Goal: Contribute content

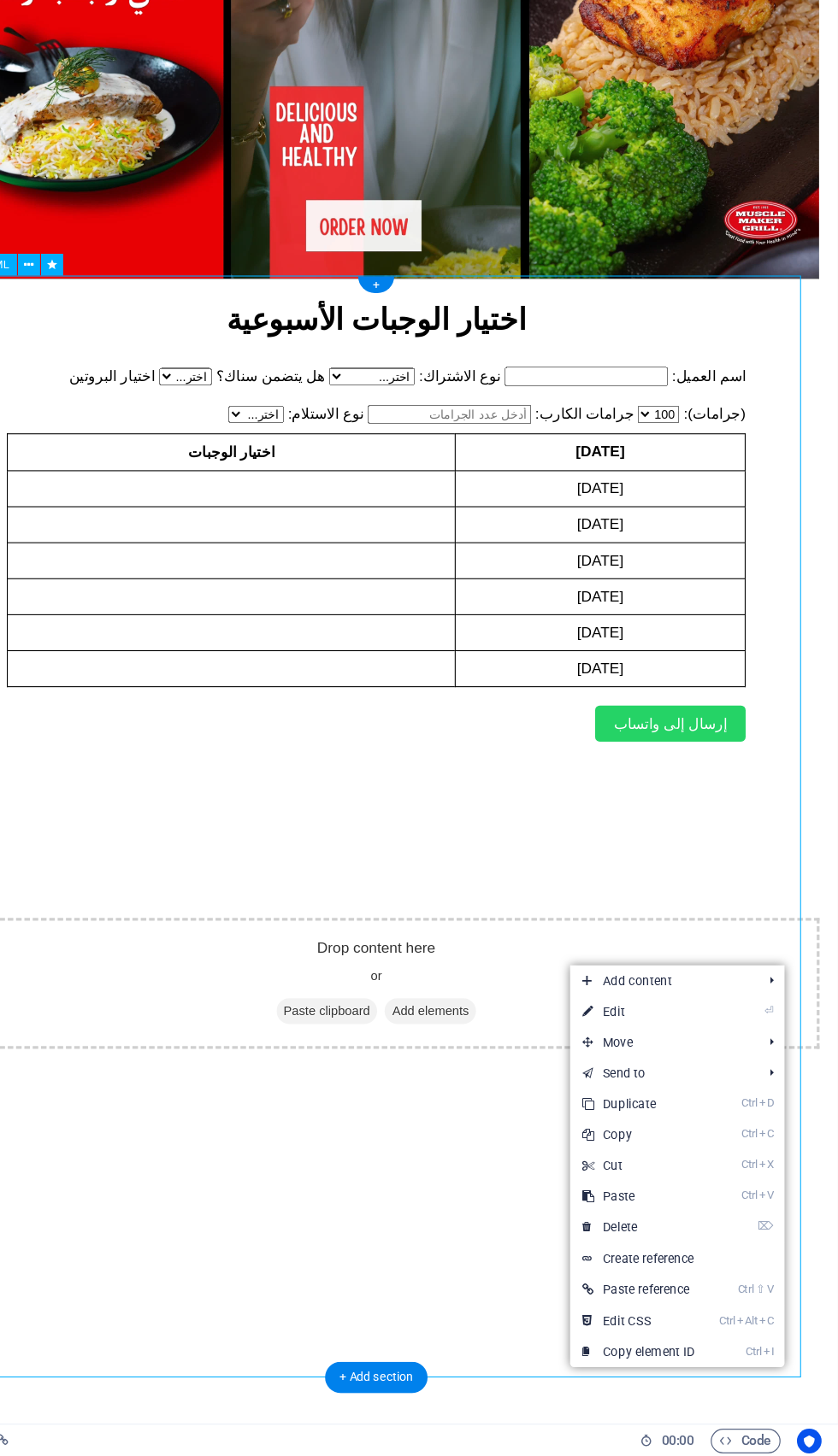
click at [714, 1093] on link "⏎ Edit" at bounding box center [672, 1085] width 115 height 26
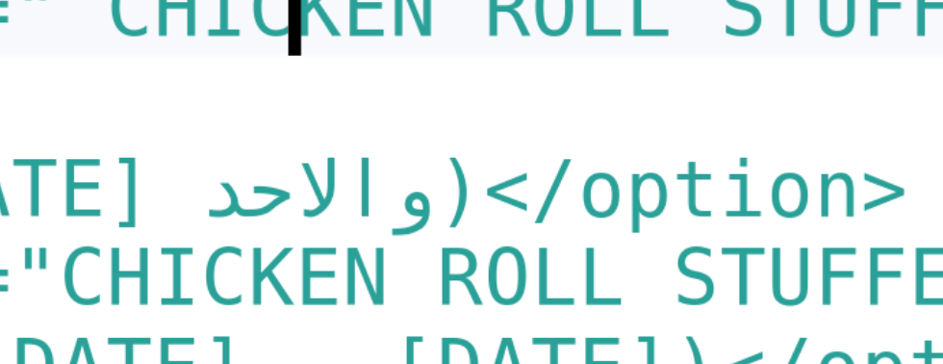
type textarea "<option value="CHICKEN ROLL STUFFED"
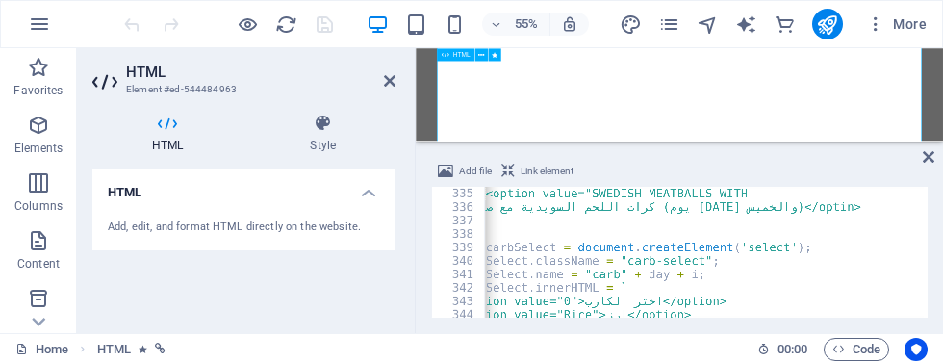
click at [831, 30] on icon "publish" at bounding box center [827, 24] width 22 height 22
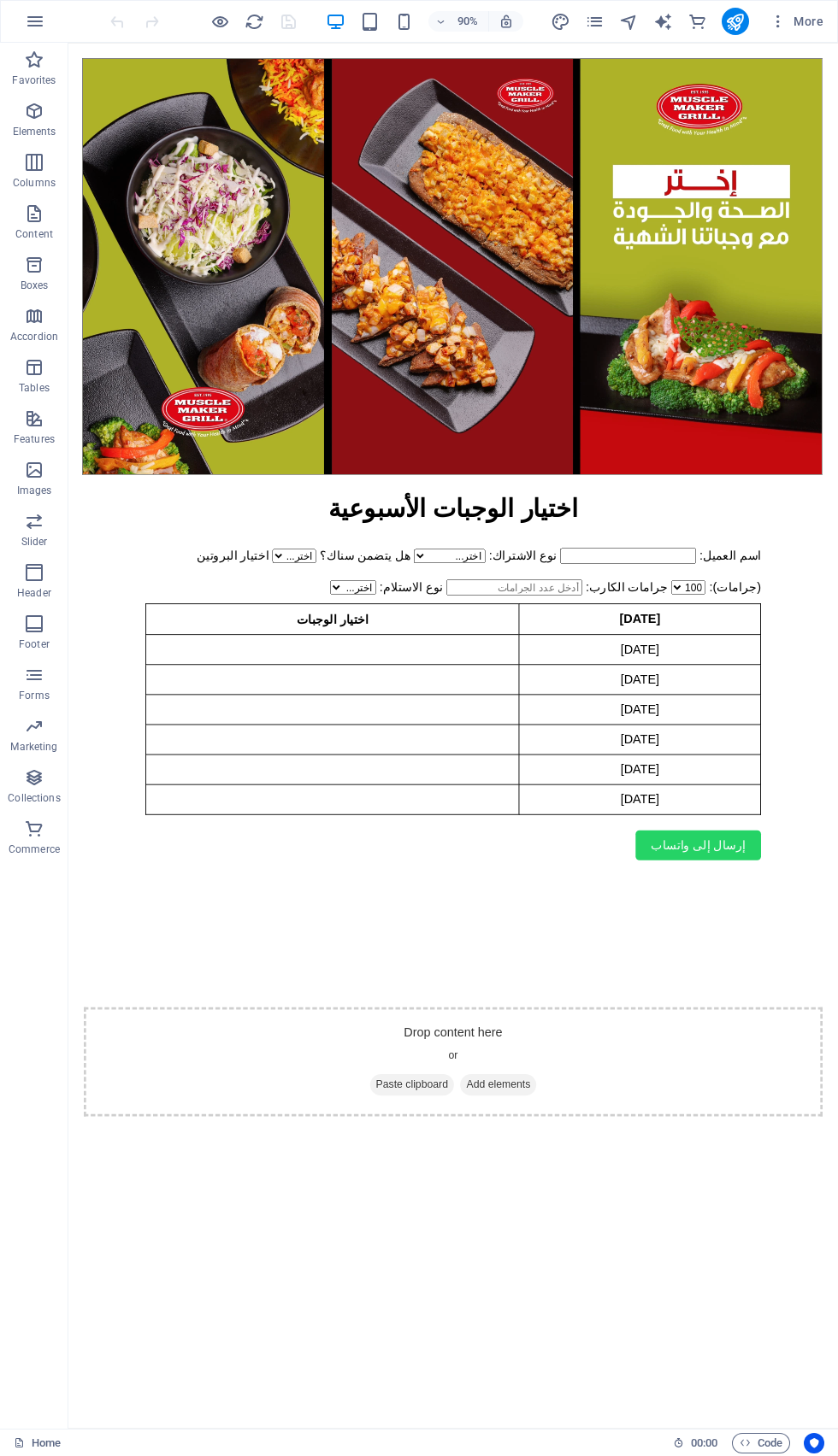
scroll to position [289, 0]
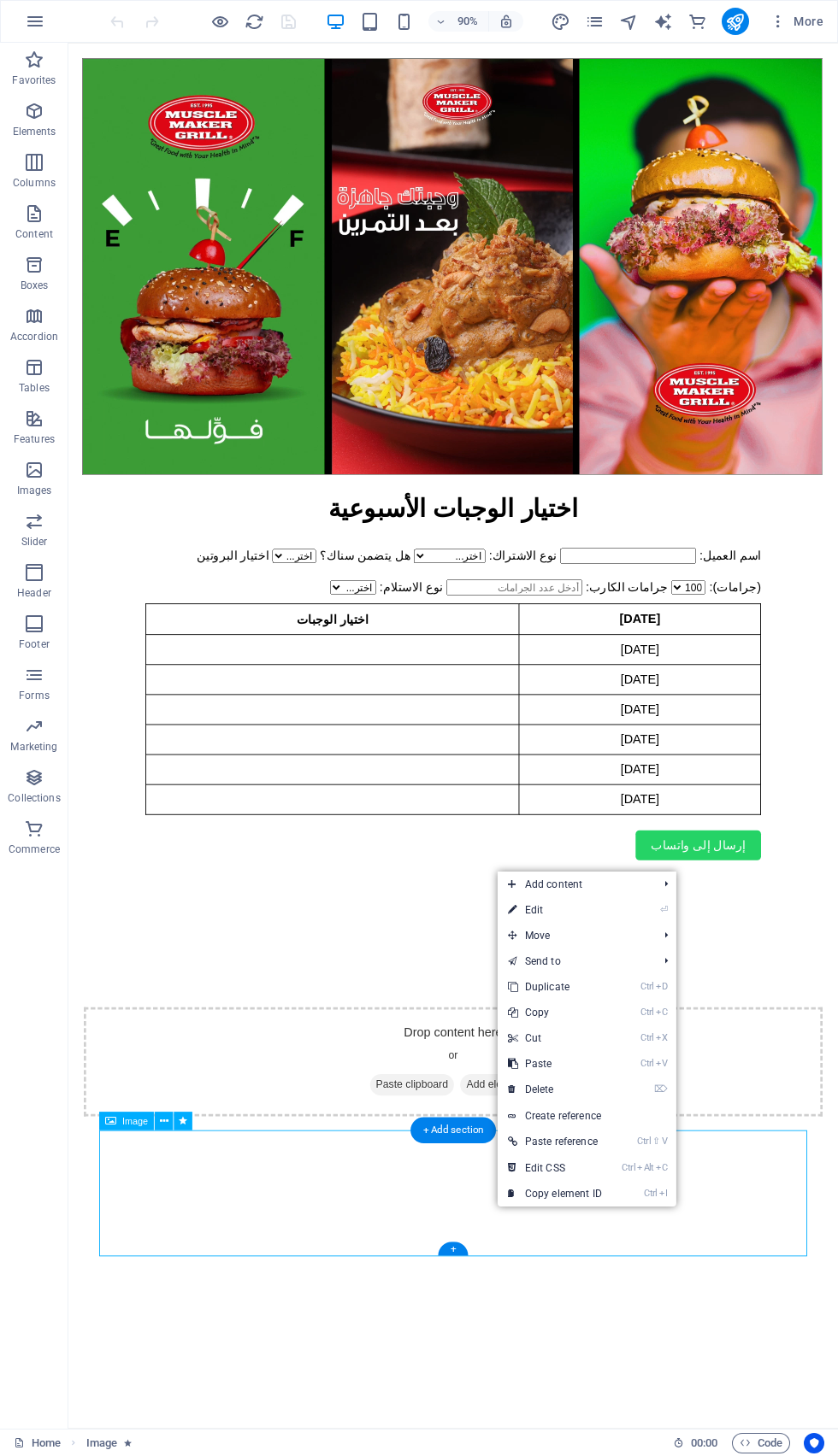
click at [600, 927] on span "Move" at bounding box center [574, 935] width 153 height 26
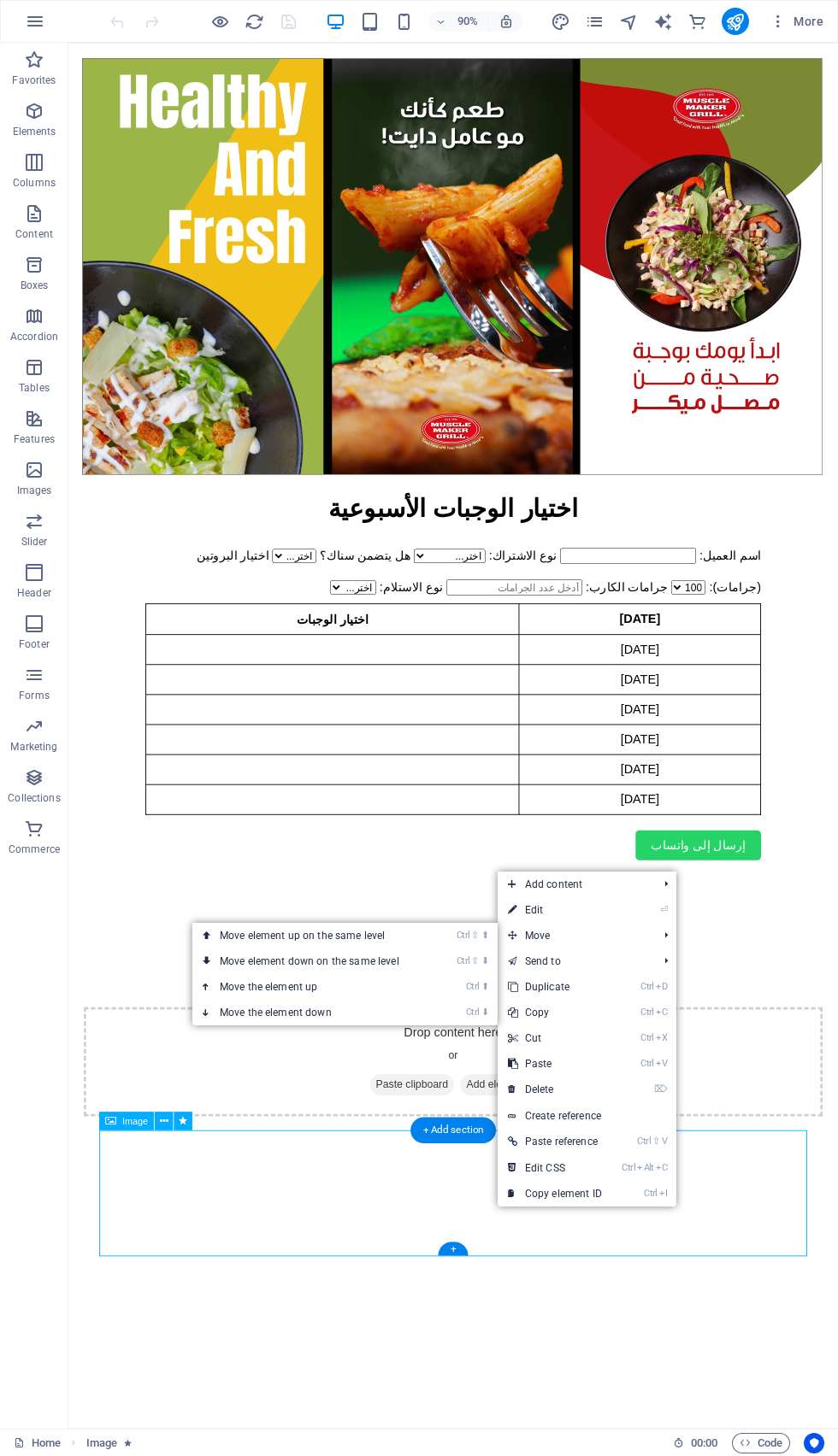
click at [592, 918] on link "⏎ Edit" at bounding box center [555, 910] width 115 height 26
select select "%"
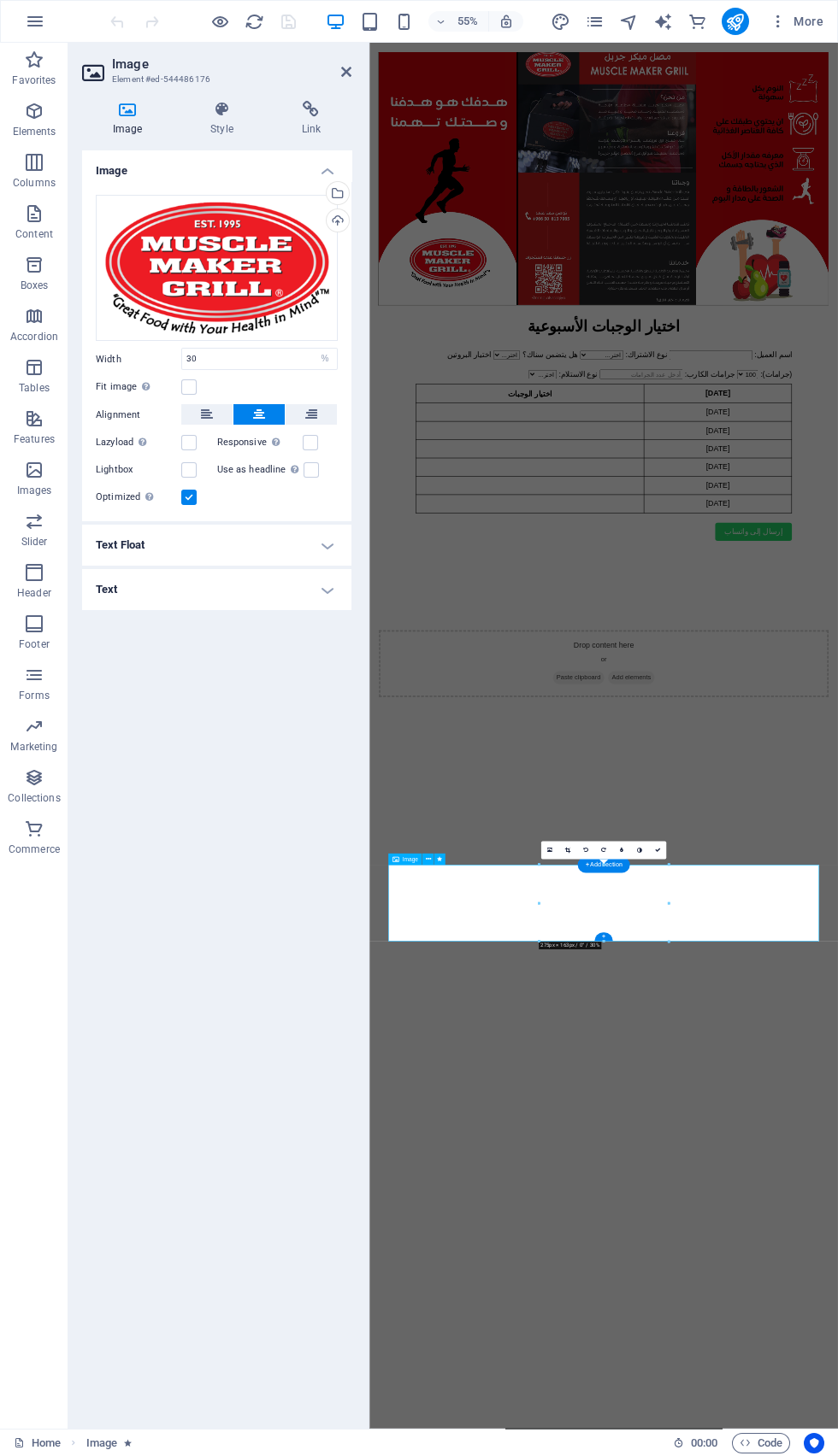
scroll to position [0, 0]
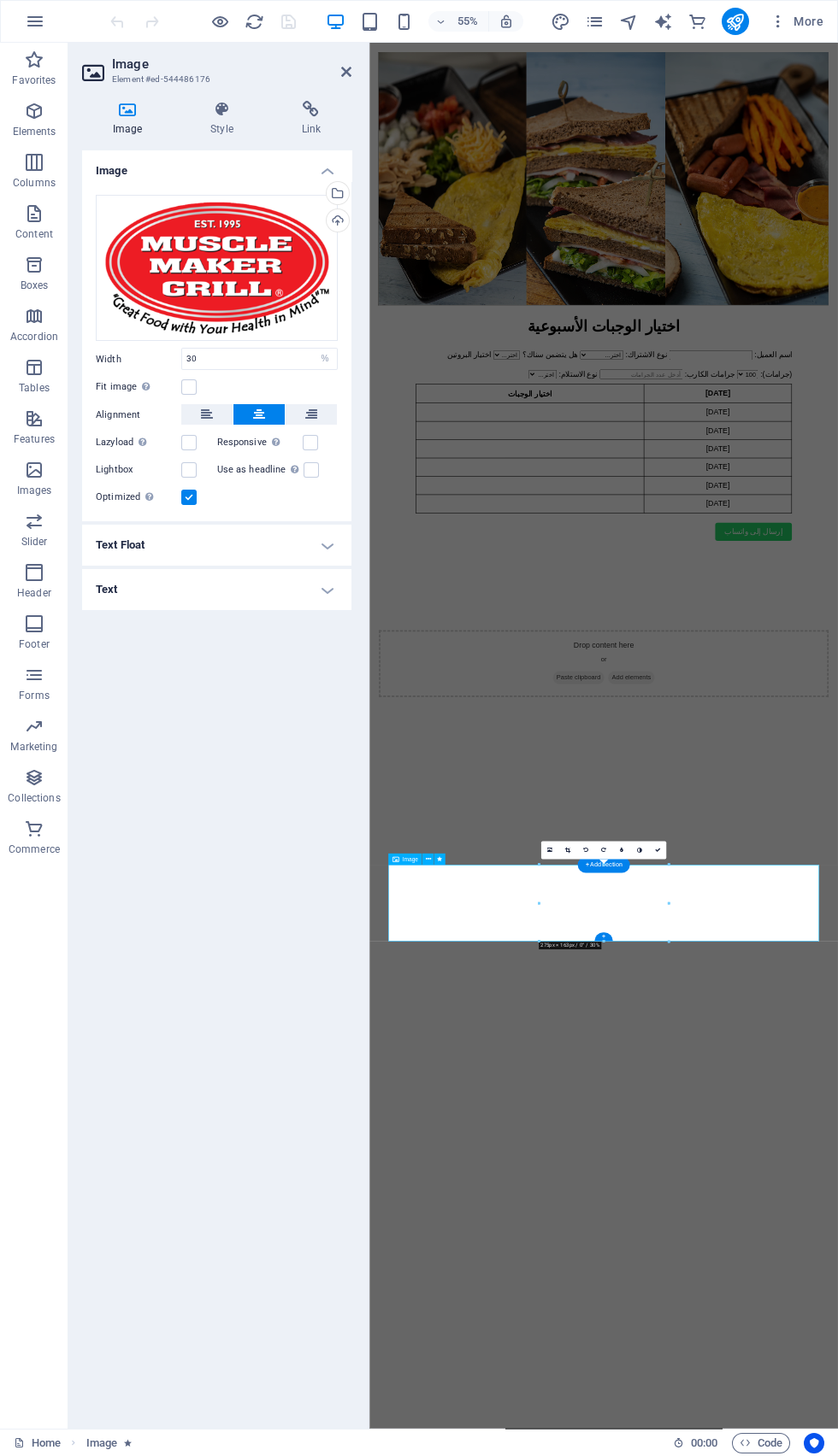
click at [837, 1291] on html "اختيار الوجبات الأسبوعية اختيار الوجبات الأسبوعية اسم العميل: نوع الاشتراك: اخت…" at bounding box center [795, 666] width 851 height 1248
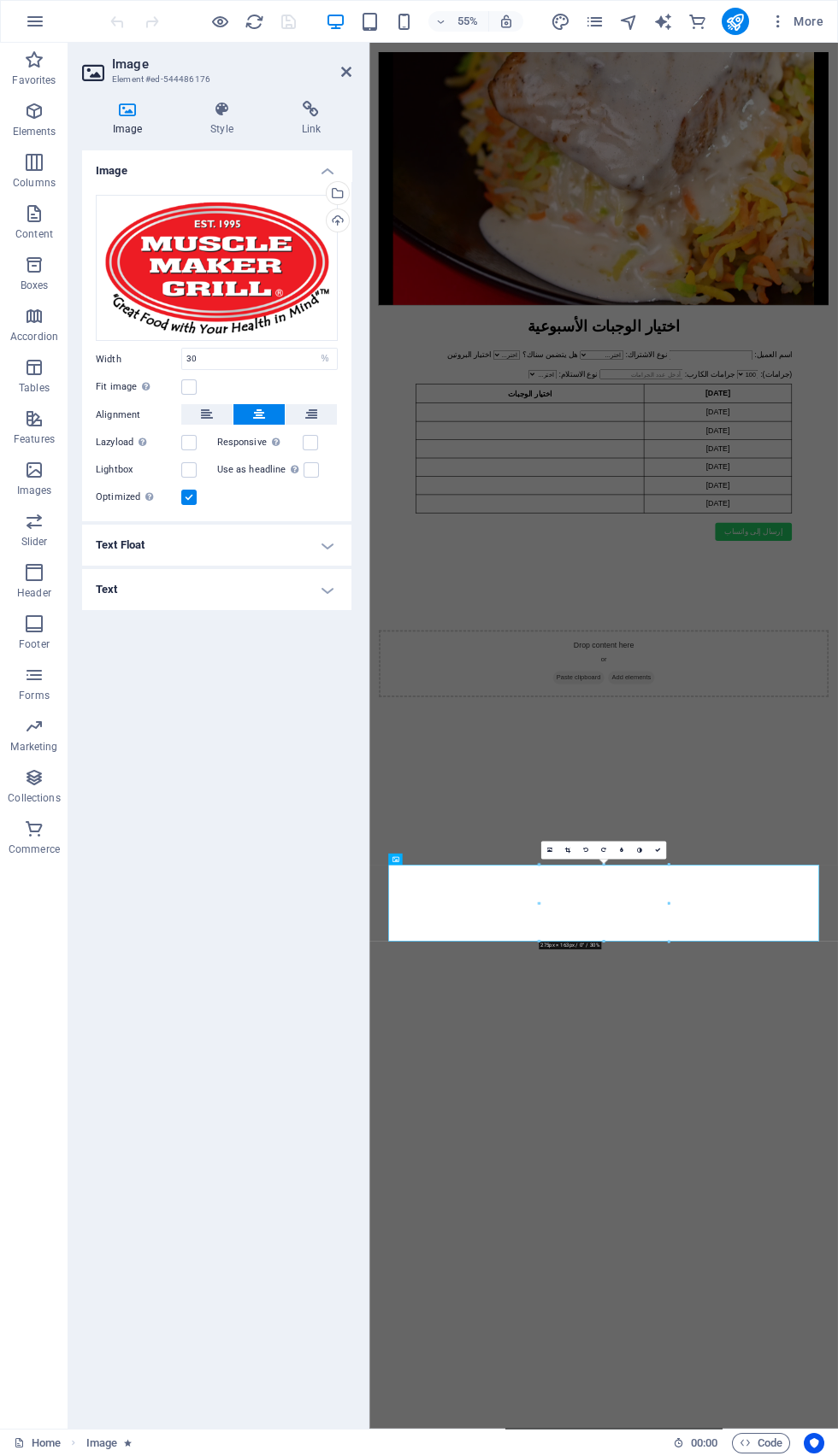
click at [837, 1291] on html "اختيار الوجبات الأسبوعية اختيار الوجبات الأسبوعية اسم العميل: نوع الاشتراك: اخت…" at bounding box center [795, 666] width 851 height 1248
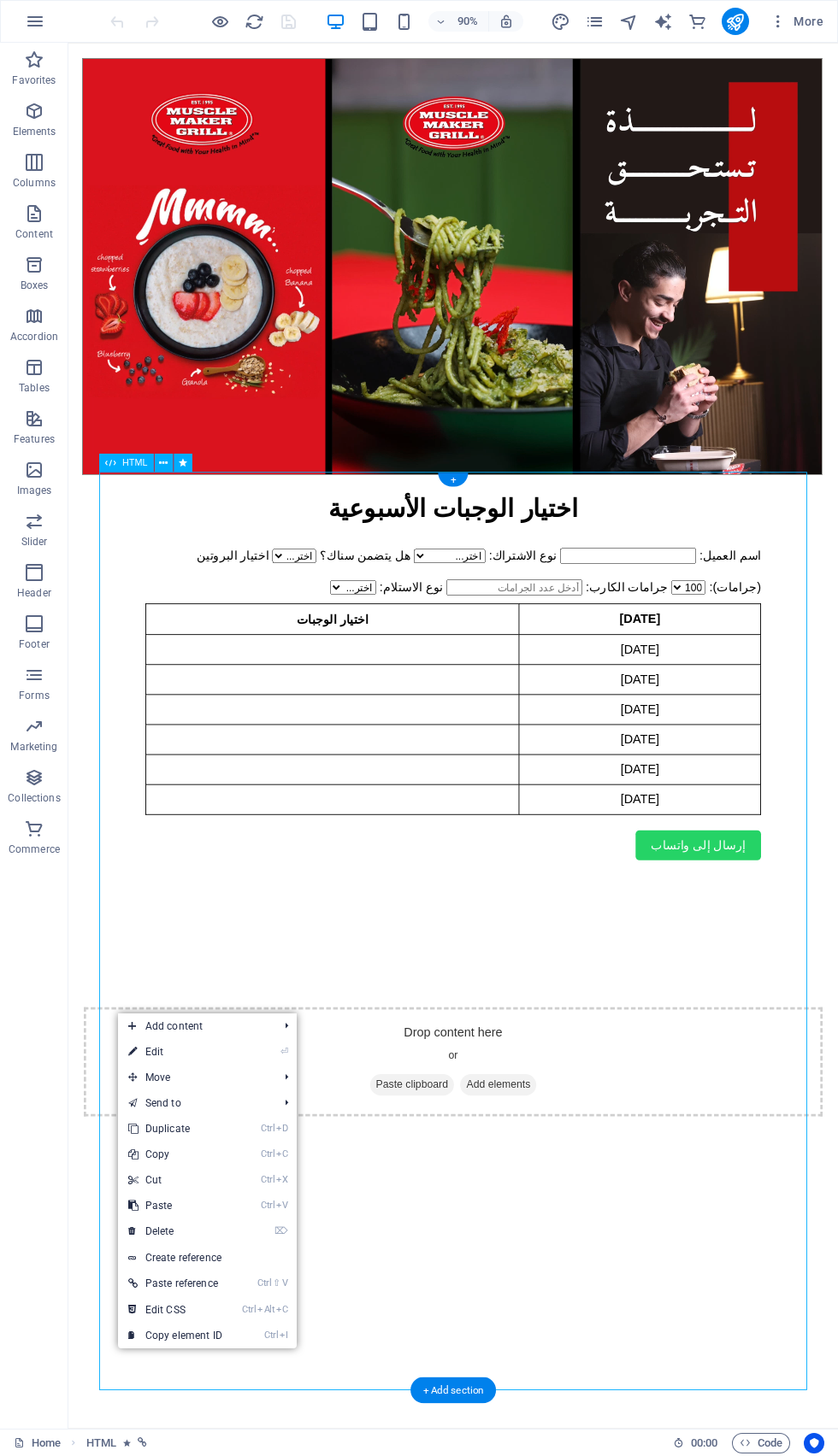
click at [203, 1056] on link "⏎ Edit" at bounding box center [175, 1052] width 115 height 26
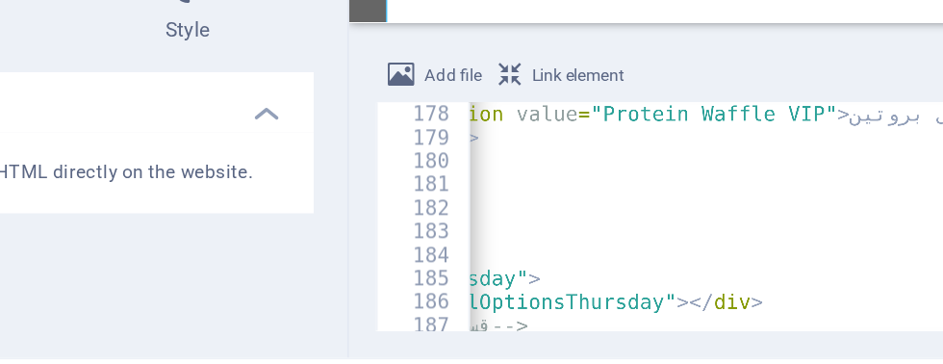
scroll to position [2421, 0]
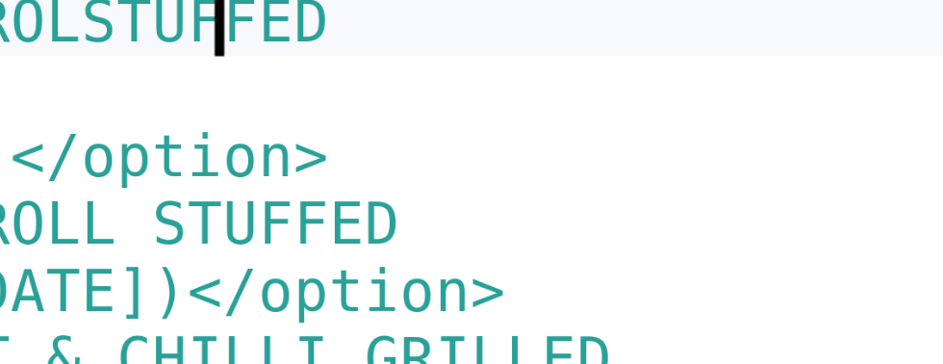
type textarea "<option value="CHICKEN ROLlSTUFFED"
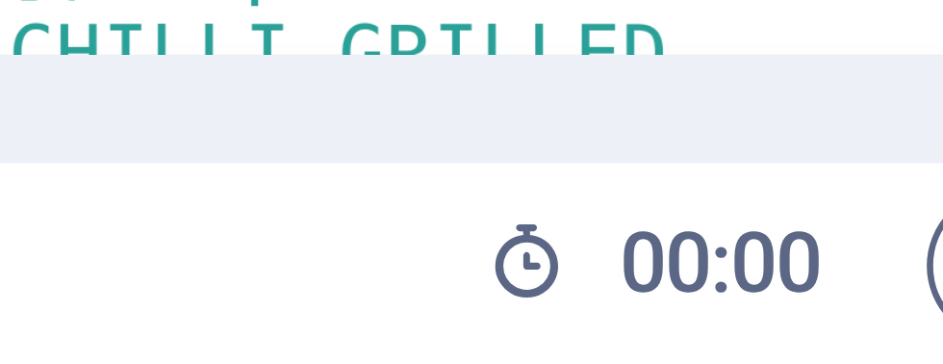
type textarea "<option value="CHICKEN ROLlROL STUFFED"
click at [732, 341] on div "Home HTML" at bounding box center [378, 349] width 726 height 23
